Goal: Navigation & Orientation: Find specific page/section

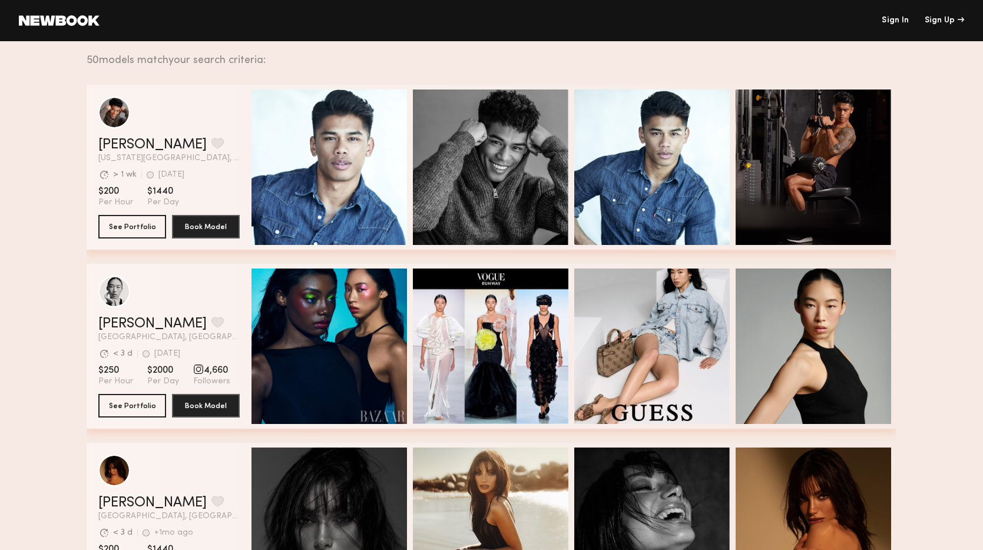
click at [136, 52] on div "50 models match your search criteria:" at bounding box center [487, 53] width 801 height 25
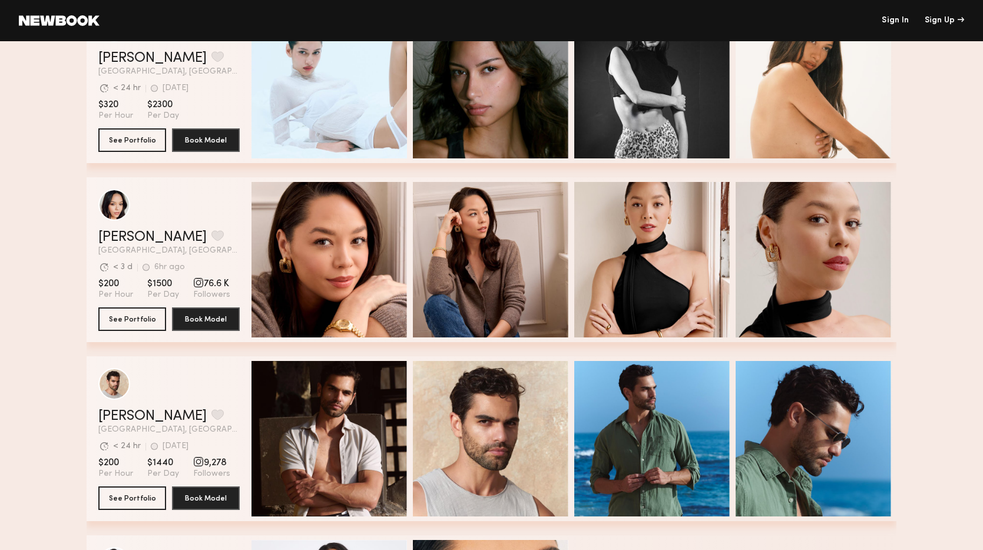
scroll to position [755, 0]
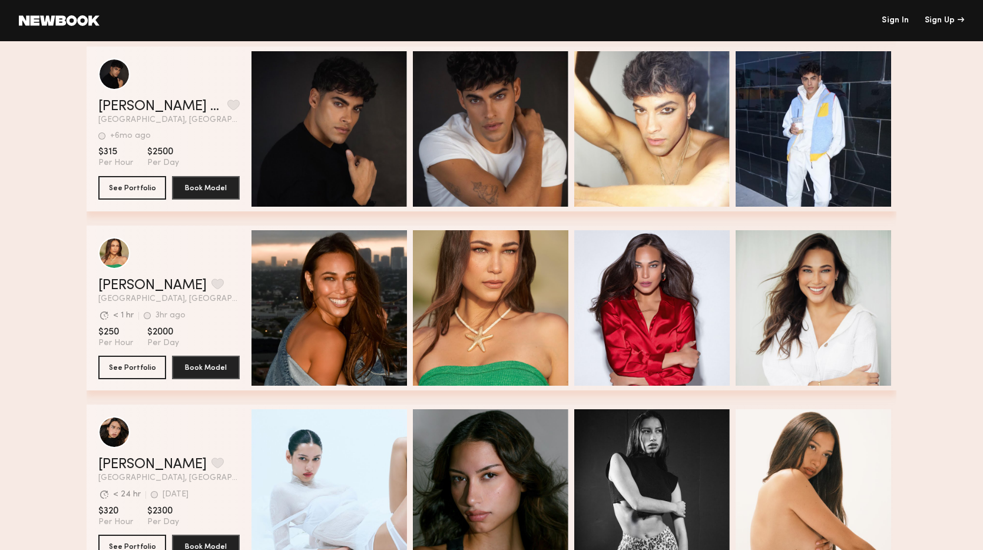
click at [36, 12] on header "Sign In Sign Up" at bounding box center [491, 20] width 983 height 41
click at [44, 21] on link at bounding box center [59, 20] width 81 height 11
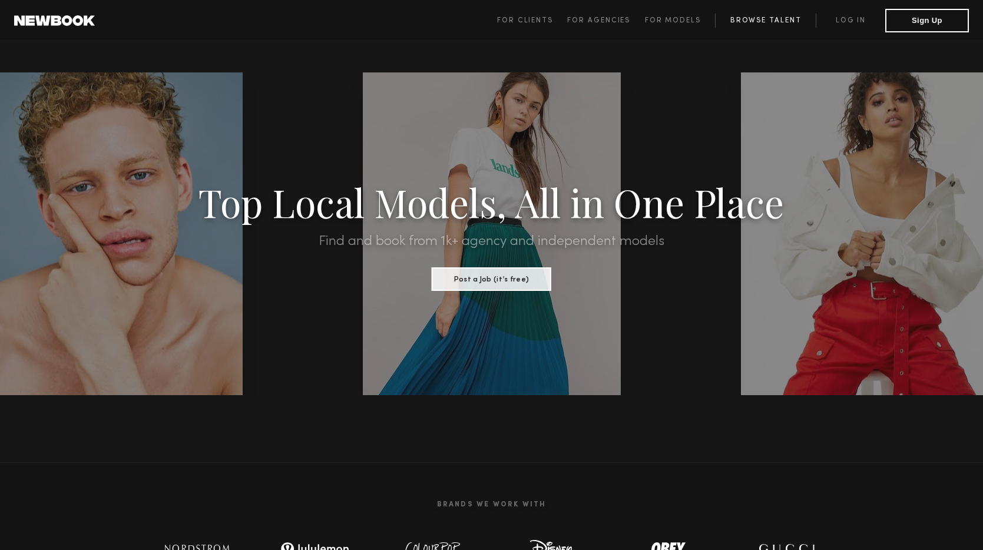
click at [772, 24] on link "Browse Talent" at bounding box center [765, 21] width 101 height 14
click at [552, 19] on span "For Clients" at bounding box center [525, 20] width 56 height 7
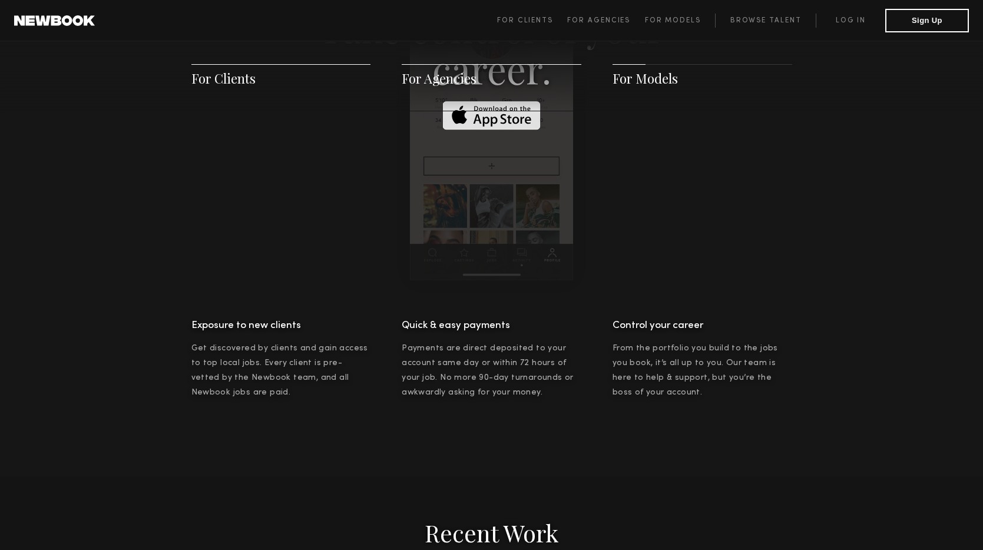
scroll to position [1974, 0]
